Goal: Task Accomplishment & Management: Manage account settings

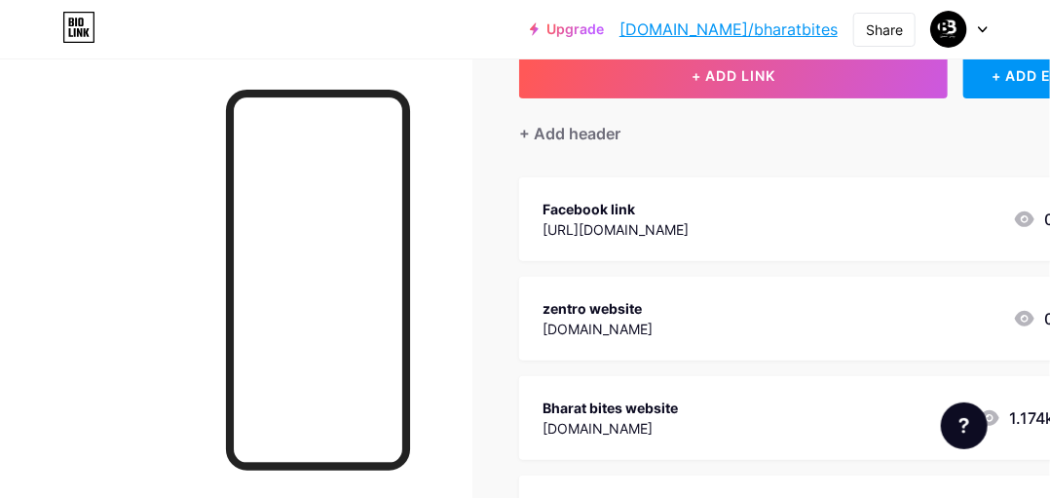
scroll to position [227, 0]
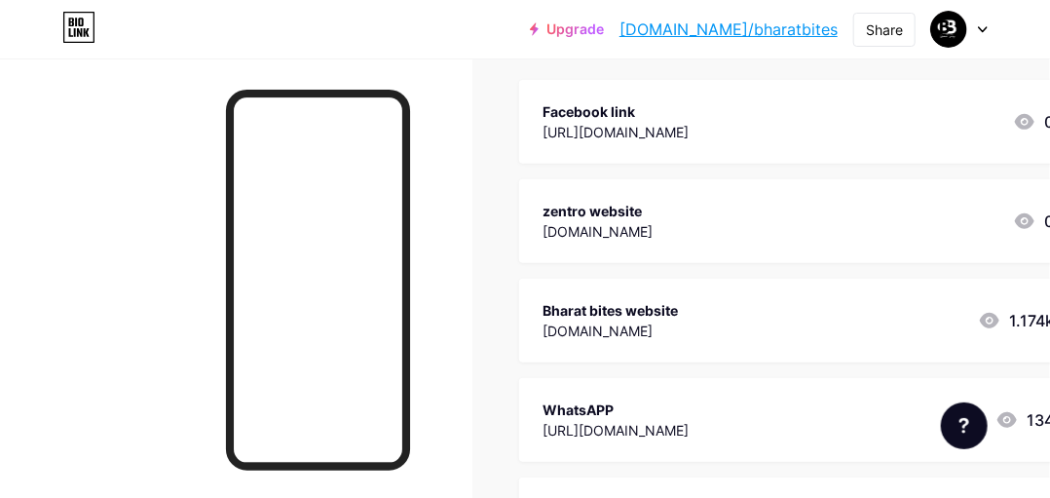
click at [1033, 215] on icon at bounding box center [1024, 220] width 23 height 23
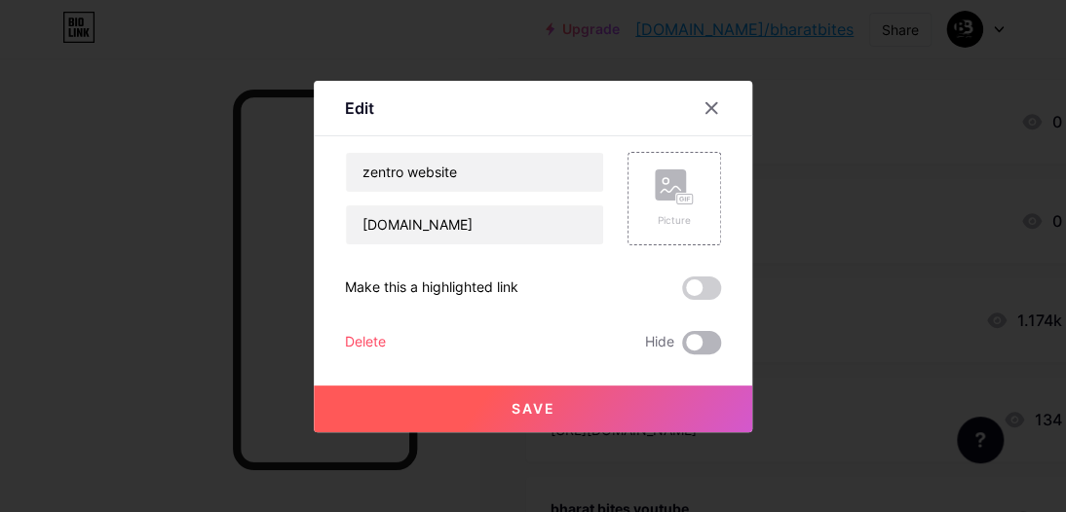
click at [694, 337] on span at bounding box center [701, 342] width 39 height 23
click at [682, 348] on input "checkbox" at bounding box center [682, 348] width 0 height 0
click at [649, 405] on button "Save" at bounding box center [533, 409] width 438 height 47
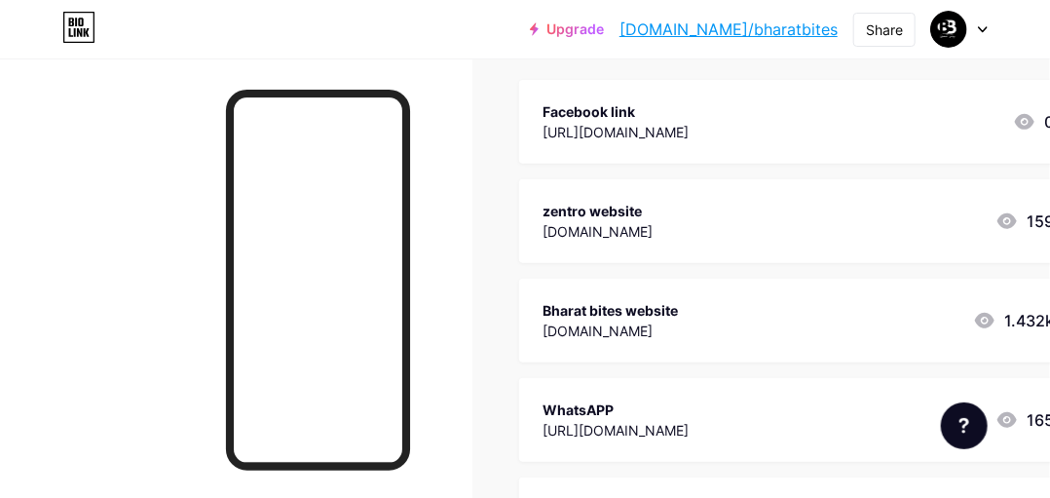
click at [678, 320] on div "[DOMAIN_NAME]" at bounding box center [610, 330] width 135 height 20
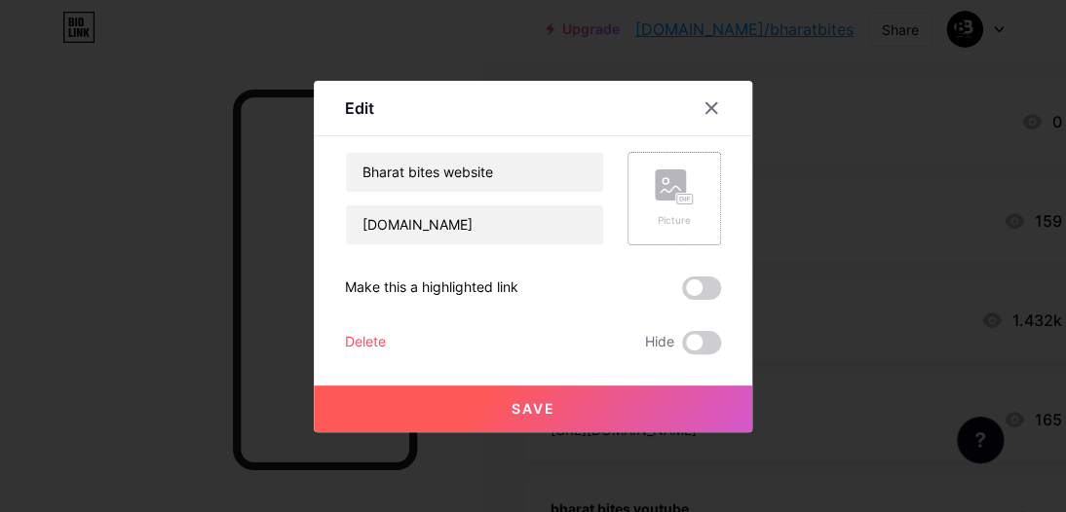
click at [648, 198] on div "Picture" at bounding box center [674, 199] width 94 height 94
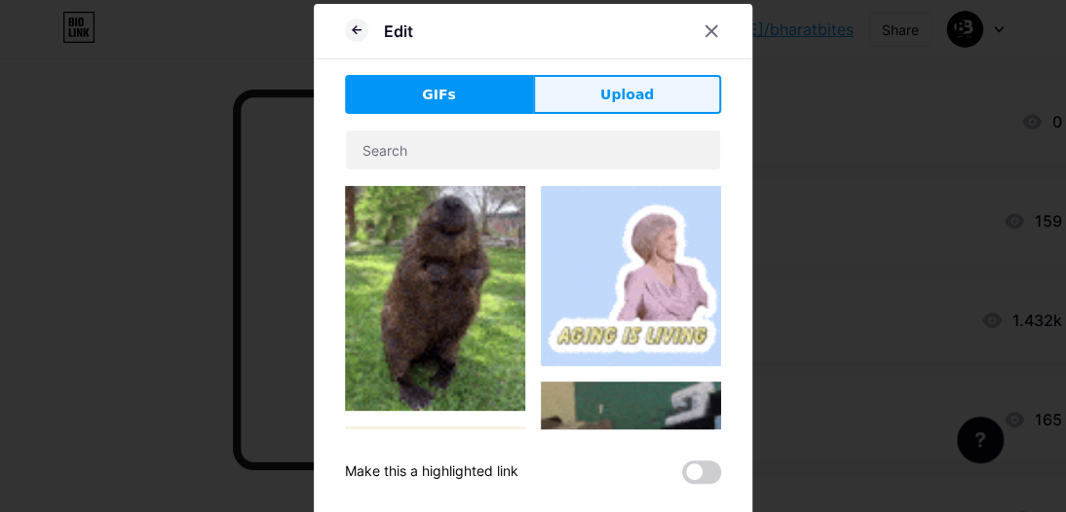
click at [584, 92] on button "Upload" at bounding box center [627, 94] width 188 height 39
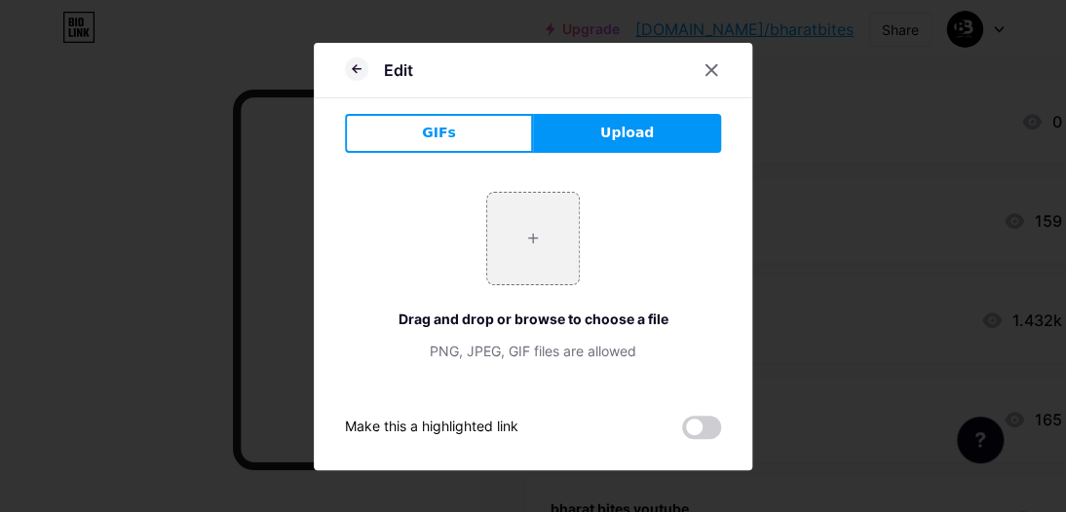
click at [598, 131] on button "Upload" at bounding box center [627, 133] width 188 height 39
click at [501, 272] on input "file" at bounding box center [533, 239] width 92 height 92
type input "C:\fakepath\bharat bites logo new.jpg"
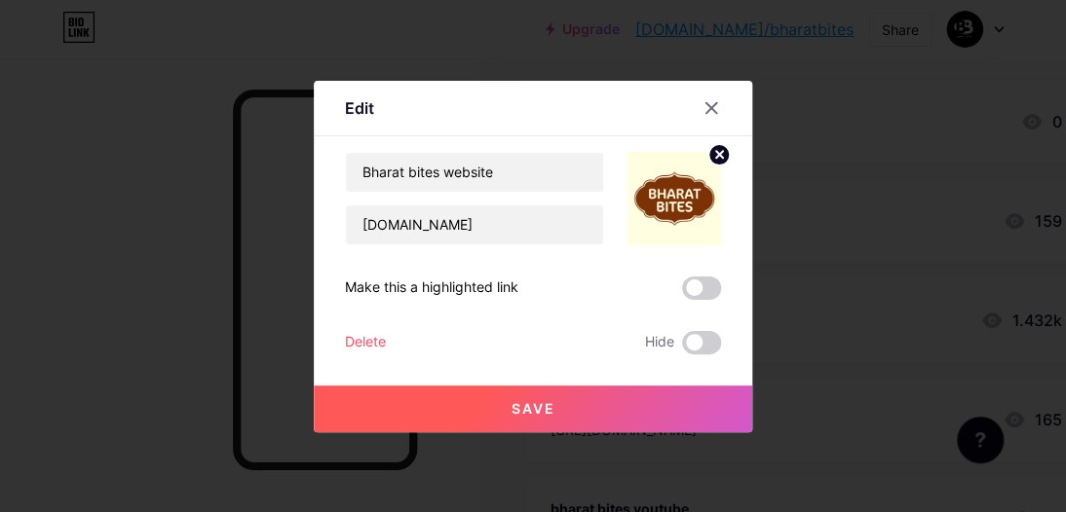
click at [627, 407] on button "Save" at bounding box center [533, 409] width 438 height 47
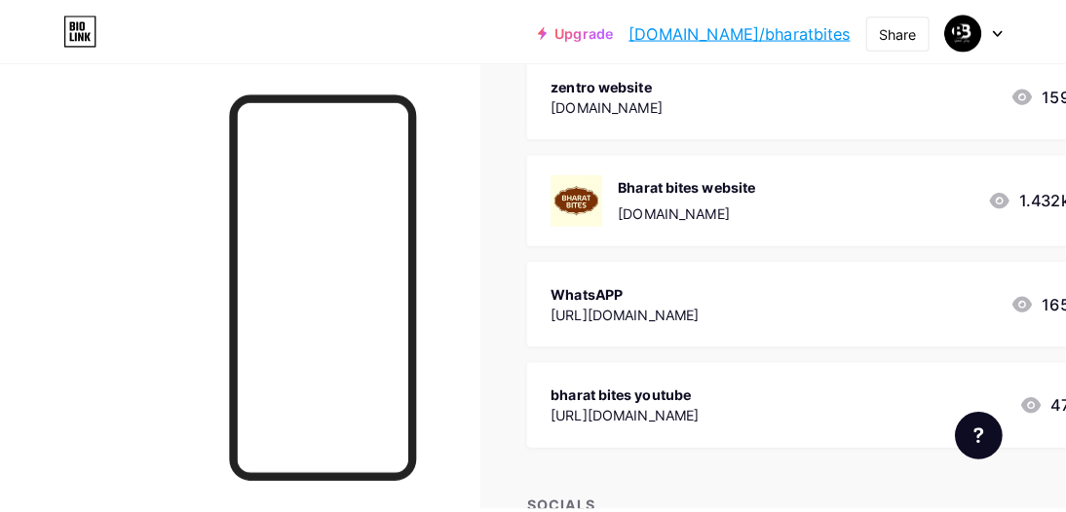
scroll to position [390, 0]
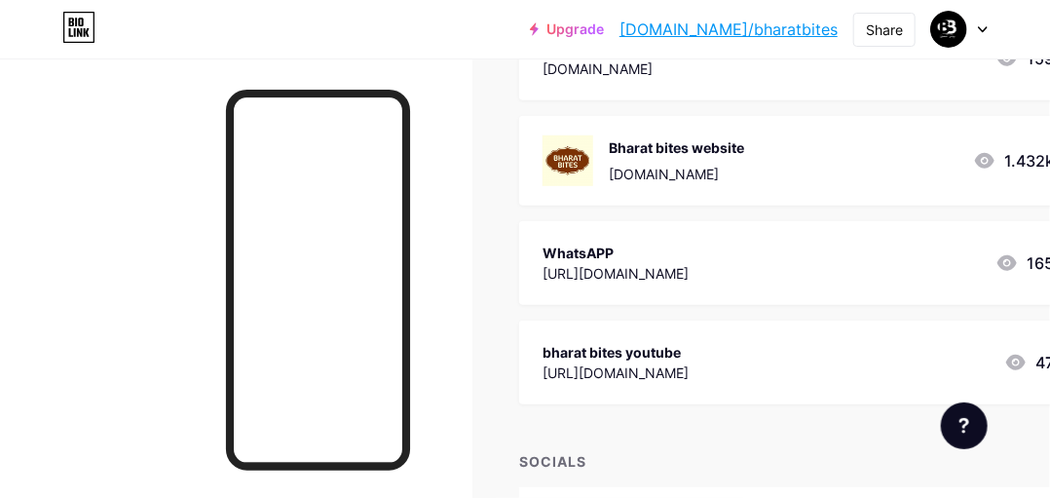
click at [686, 256] on div "WhatsAPP" at bounding box center [616, 253] width 146 height 20
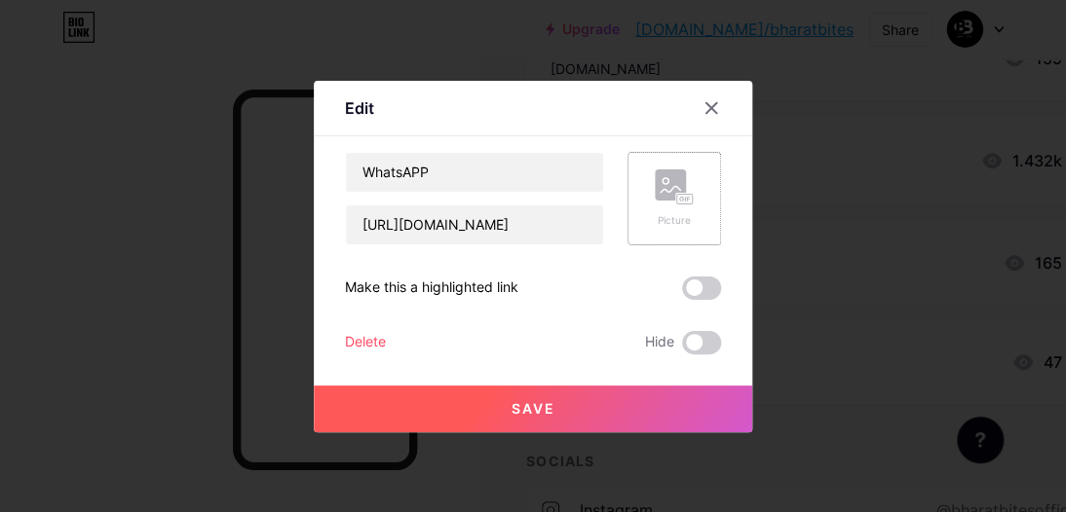
click at [651, 223] on div "Picture" at bounding box center [674, 199] width 94 height 94
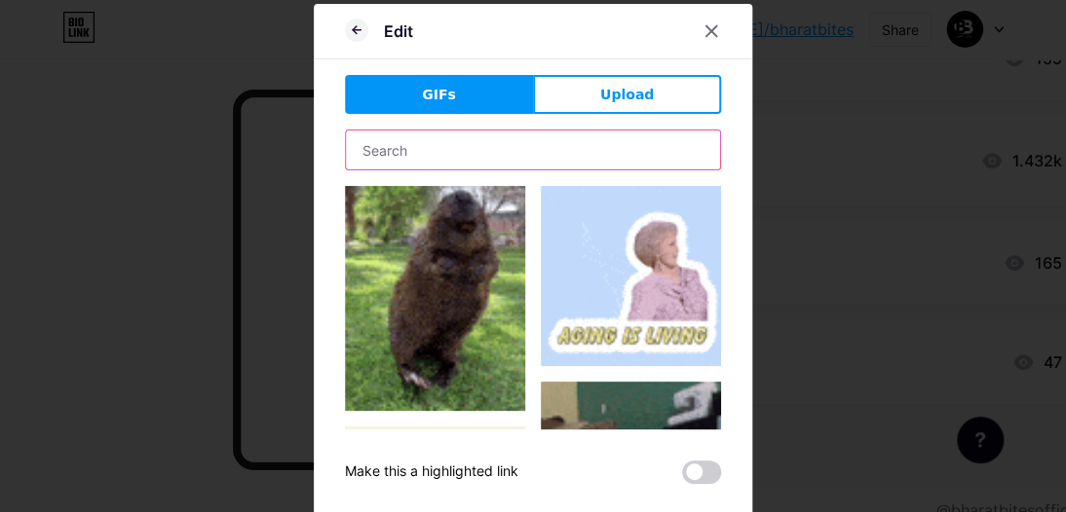
click at [500, 145] on input "text" at bounding box center [533, 150] width 374 height 39
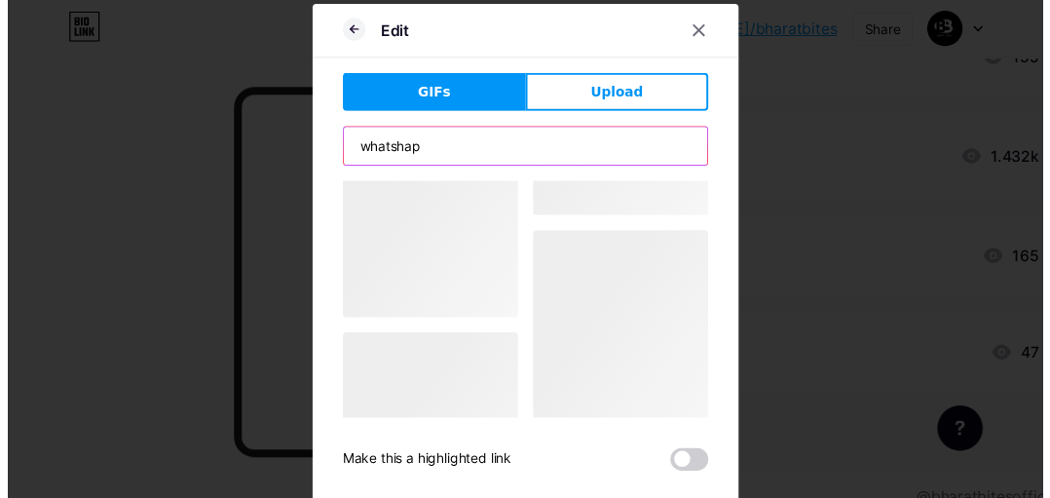
scroll to position [0, 0]
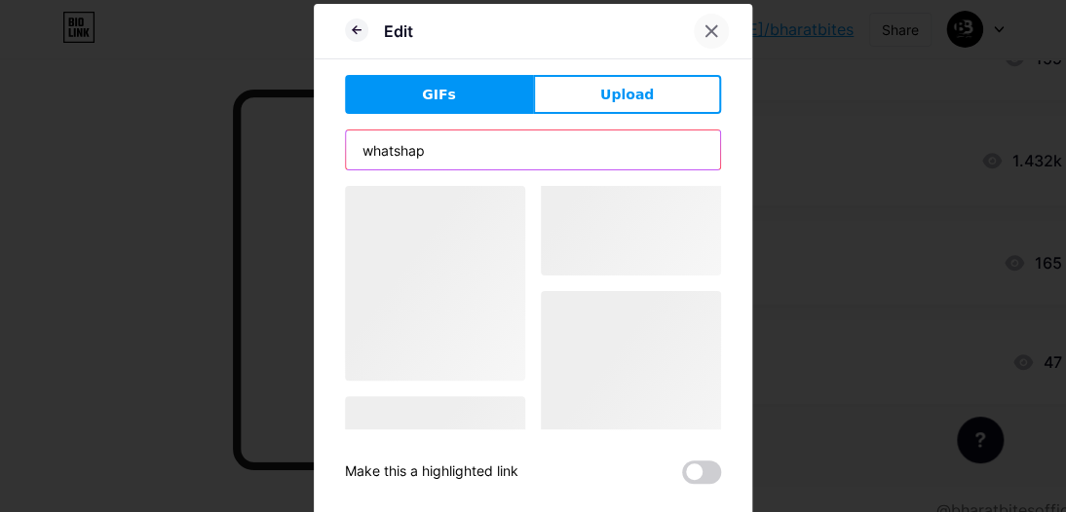
type input "whatshap"
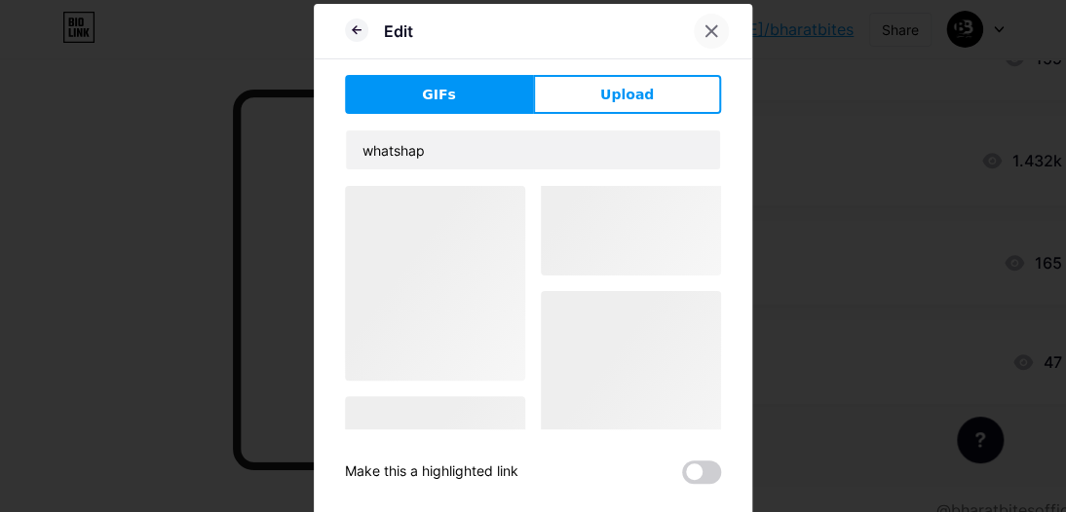
click at [713, 28] on div at bounding box center [711, 31] width 35 height 35
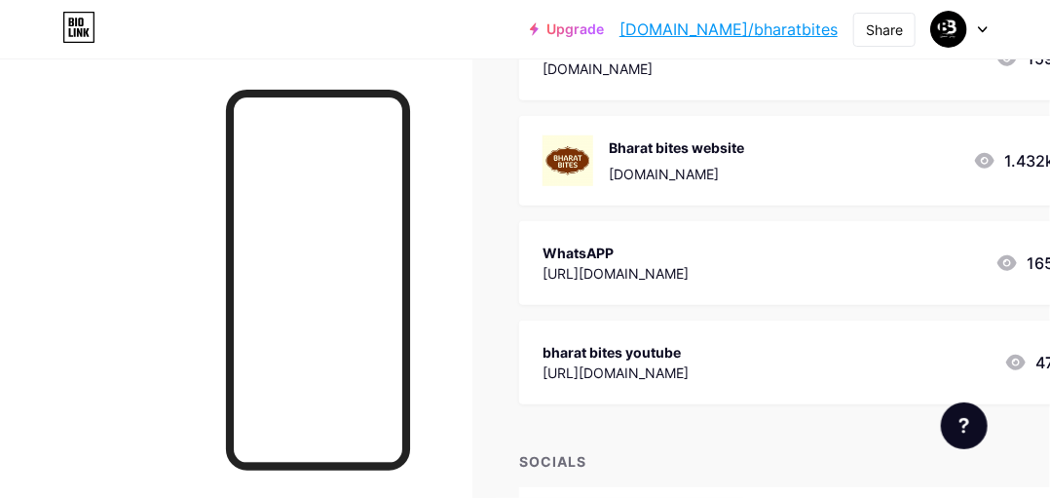
scroll to position [696, 0]
